Goal: Find specific page/section: Find specific page/section

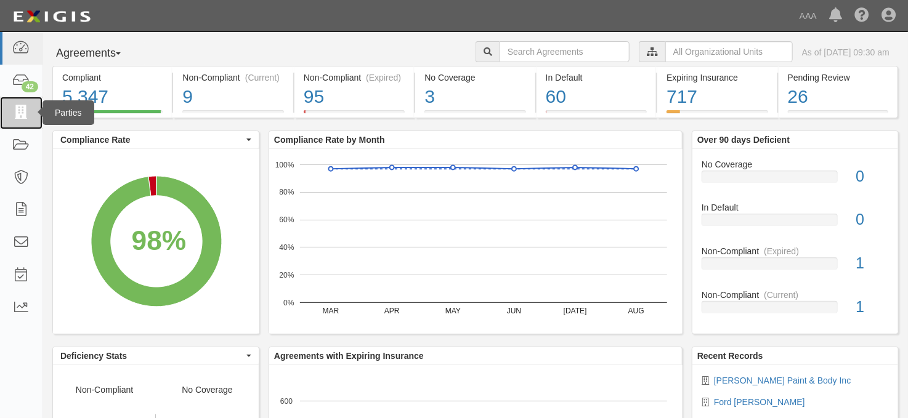
click at [23, 110] on icon at bounding box center [20, 113] width 17 height 14
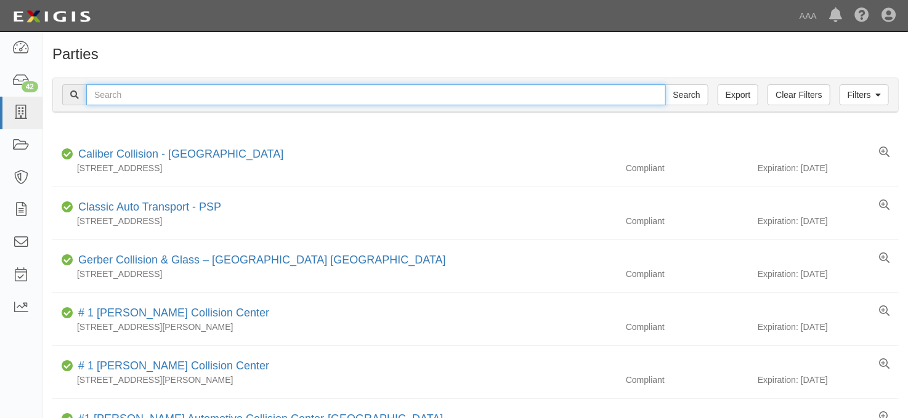
click at [155, 95] on input "text" at bounding box center [375, 94] width 579 height 21
type input "hendrick"
click at [665, 84] on input "Search" at bounding box center [686, 94] width 43 height 21
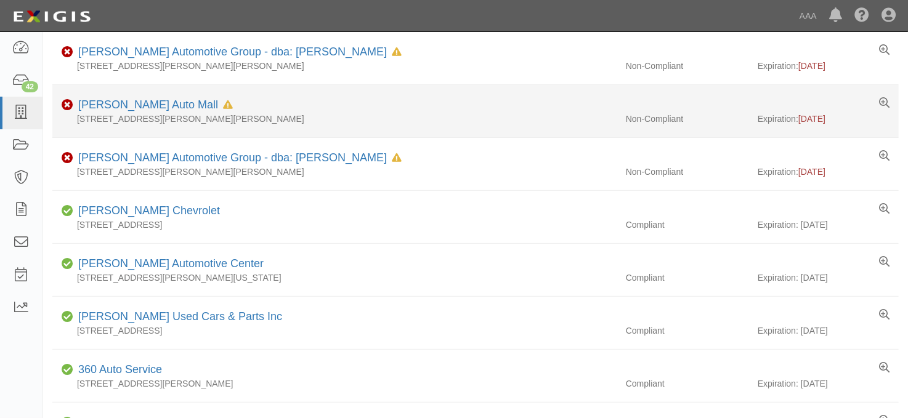
scroll to position [205, 0]
